Goal: Contribute content

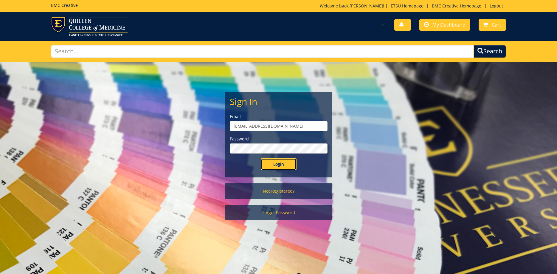
click at [276, 163] on input "Login" at bounding box center [279, 164] width 36 height 12
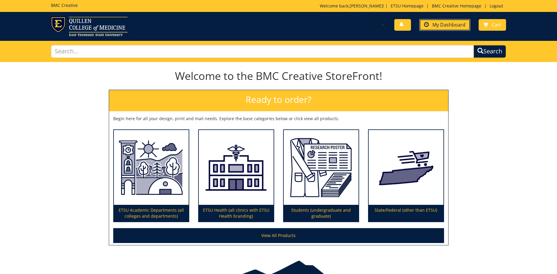
click at [444, 23] on span "My Dashboard" at bounding box center [449, 24] width 33 height 7
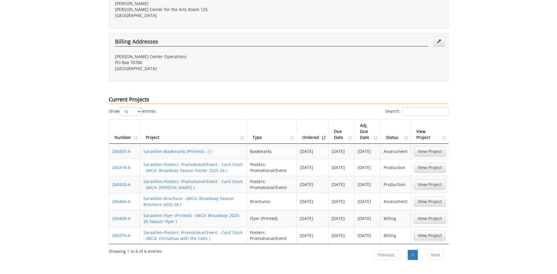
scroll to position [213, 0]
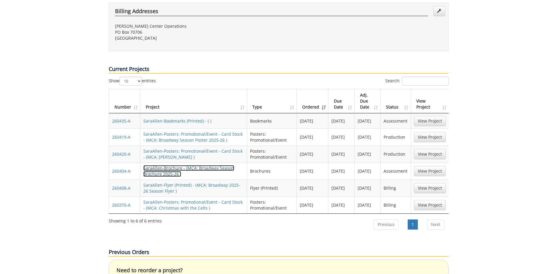
click at [214, 165] on link "SaraAllen-Brochure - (MCA: Broadway Season Brochure 2025-26 )" at bounding box center [188, 171] width 91 height 12
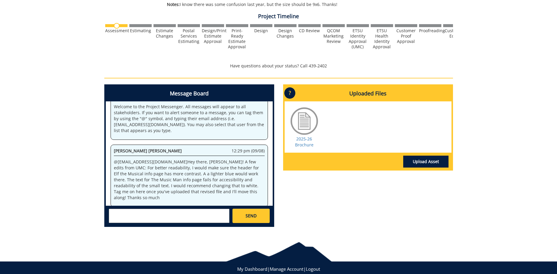
scroll to position [197, 0]
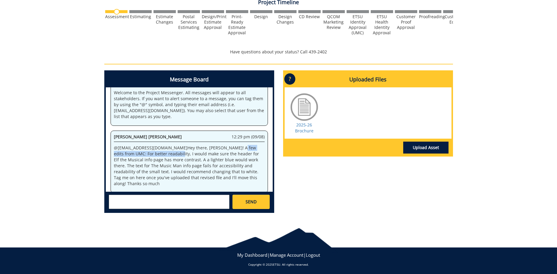
drag, startPoint x: 143, startPoint y: 152, endPoint x: 225, endPoint y: 151, distance: 81.7
click at [205, 151] on p "@ [EMAIL_ADDRESS][DOMAIN_NAME] Hey there, [PERSON_NAME]! A few edits from UMC: …" at bounding box center [189, 166] width 151 height 42
click at [227, 152] on p "@ [EMAIL_ADDRESS][DOMAIN_NAME] Hey there, [PERSON_NAME]! A few edits from UMC: …" at bounding box center [189, 166] width 151 height 42
click at [415, 149] on link "Upload Asset" at bounding box center [426, 148] width 45 height 12
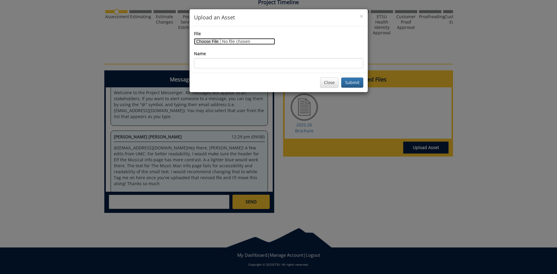
click at [210, 41] on input "File" at bounding box center [234, 41] width 81 height 7
type input "C:\fakepath\MCA_25Broadway_SeasonBrochurePrintFinal.pdf"
click at [226, 62] on input "Name" at bounding box center [278, 63] width 169 height 10
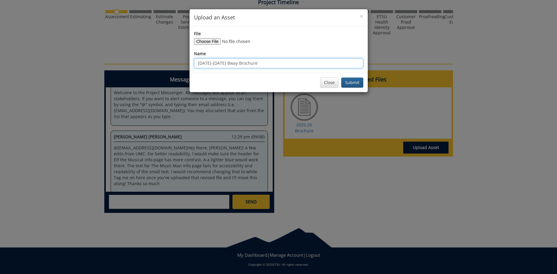
type input "[DATE]-[DATE] Bway Brochure"
click at [351, 79] on button "Submit" at bounding box center [353, 83] width 22 height 10
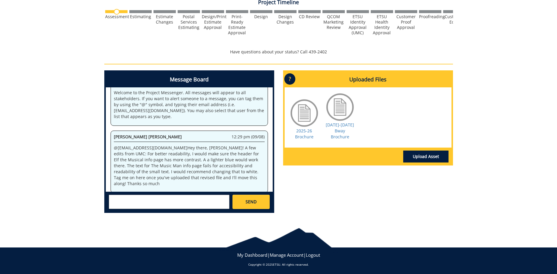
click at [162, 200] on textarea at bounding box center [169, 202] width 121 height 14
type textarea "@[EMAIL_ADDRESS][DOMAIN_NAME] I updated the Music Man page, but Elf team would …"
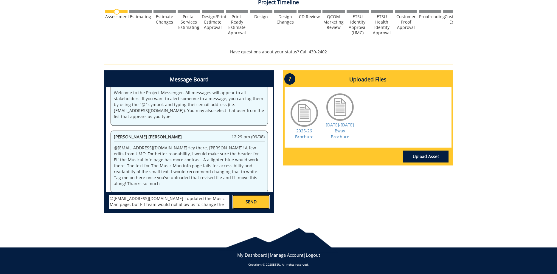
click at [253, 205] on span "SEND" at bounding box center [251, 202] width 11 height 6
